Goal: Check status: Check status

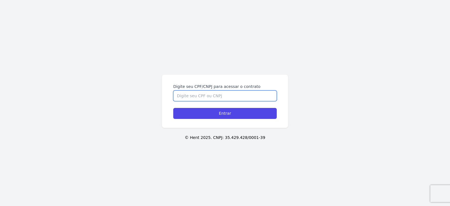
click at [214, 97] on input "Digite seu CPF/CNPJ para acessar o contrato" at bounding box center [224, 95] width 103 height 11
type input "07335639107"
click at [173, 108] on input "Entrar" at bounding box center [224, 113] width 103 height 11
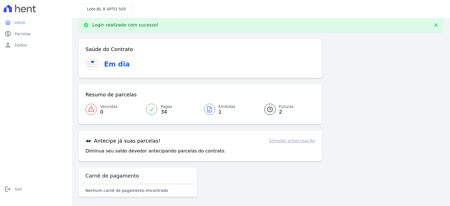
scroll to position [9, 0]
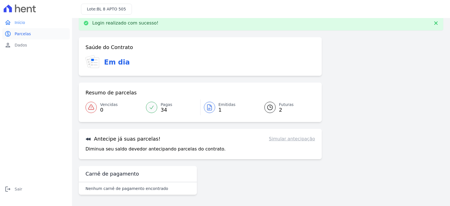
click at [26, 32] on span "Parcelas" at bounding box center [23, 34] width 16 height 6
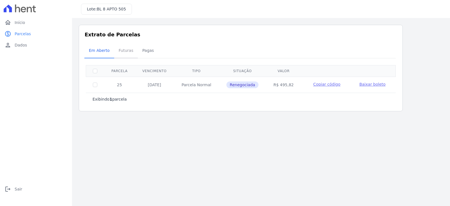
click at [120, 48] on span "Futuras" at bounding box center [125, 50] width 21 height 11
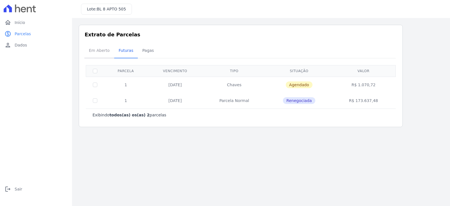
click at [103, 49] on span "Em Aberto" at bounding box center [99, 50] width 28 height 11
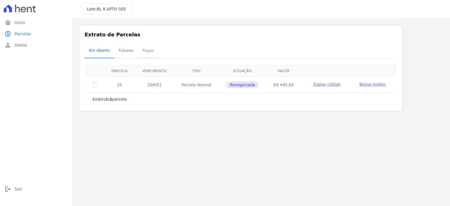
click at [140, 53] on span "Pagas" at bounding box center [148, 50] width 18 height 11
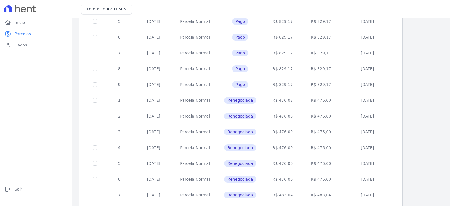
scroll to position [219, 0]
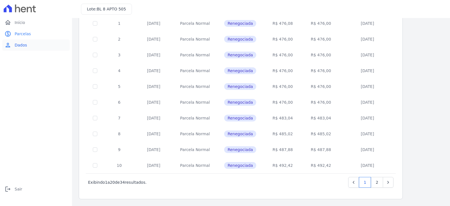
click at [19, 44] on span "Dados" at bounding box center [21, 45] width 12 height 6
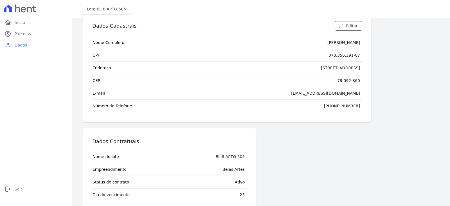
scroll to position [26, 0]
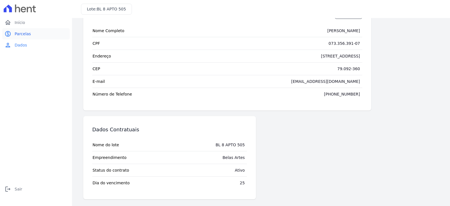
click at [20, 30] on link "paid Parcelas" at bounding box center [35, 33] width 67 height 11
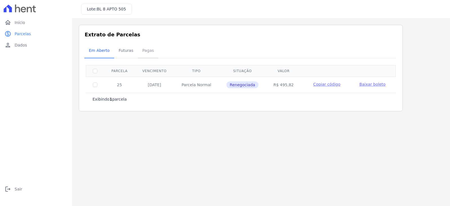
click at [142, 50] on span "Pagas" at bounding box center [148, 50] width 18 height 11
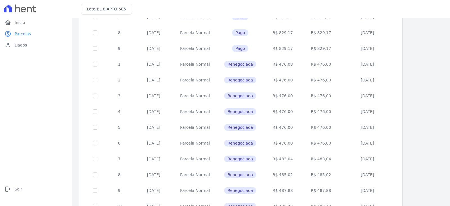
scroll to position [219, 0]
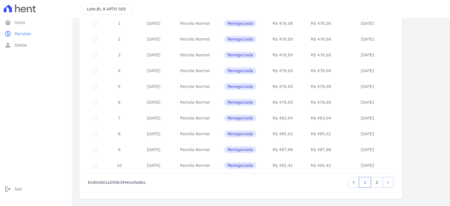
click at [384, 184] on link "Next" at bounding box center [388, 182] width 11 height 11
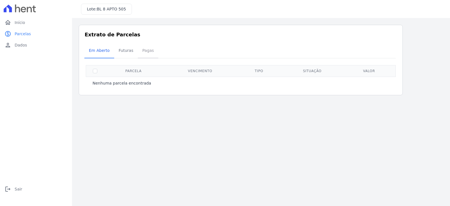
click at [143, 56] on span "Pagas" at bounding box center [148, 50] width 18 height 11
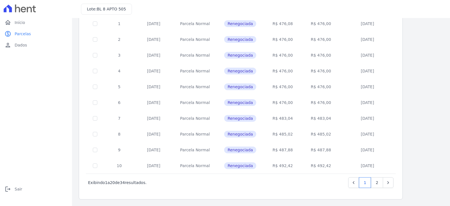
scroll to position [219, 0]
click at [379, 182] on link "2" at bounding box center [377, 182] width 12 height 11
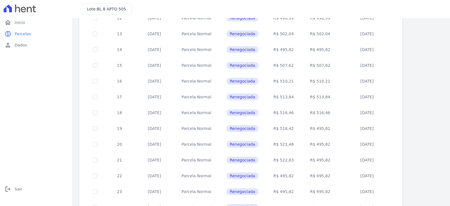
scroll to position [124, 0]
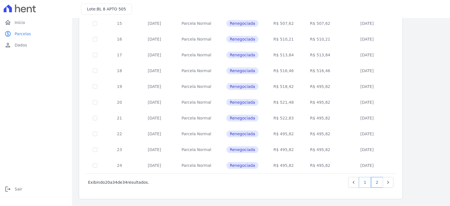
click at [365, 182] on link "1" at bounding box center [365, 182] width 12 height 11
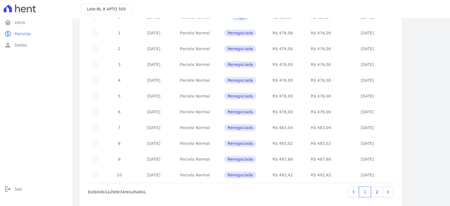
scroll to position [219, 0]
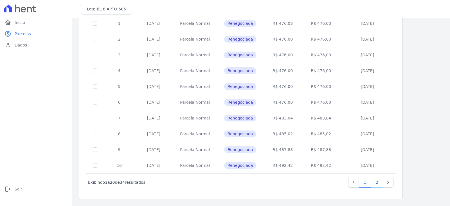
click at [377, 181] on link "2" at bounding box center [377, 182] width 12 height 11
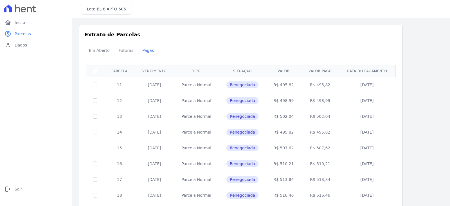
click at [119, 51] on span "Futuras" at bounding box center [125, 50] width 21 height 11
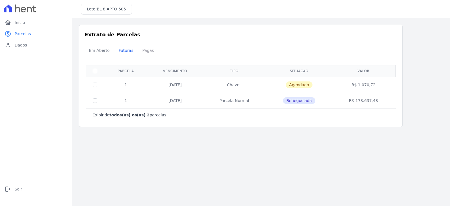
click at [145, 51] on span "Pagas" at bounding box center [148, 50] width 18 height 11
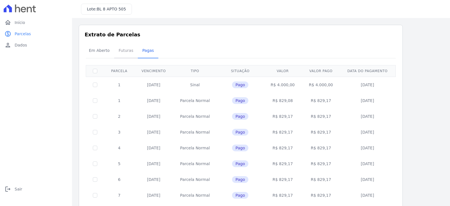
click at [125, 50] on span "Futuras" at bounding box center [125, 50] width 21 height 11
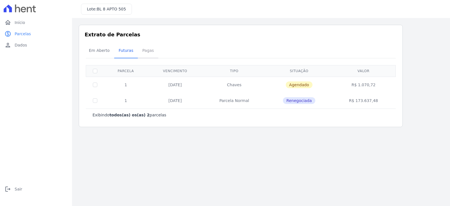
click at [149, 47] on span "Pagas" at bounding box center [148, 50] width 18 height 11
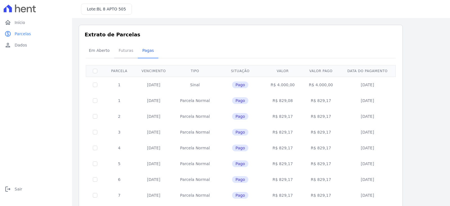
click at [121, 54] on span "Futuras" at bounding box center [125, 50] width 21 height 11
